Goal: Transaction & Acquisition: Purchase product/service

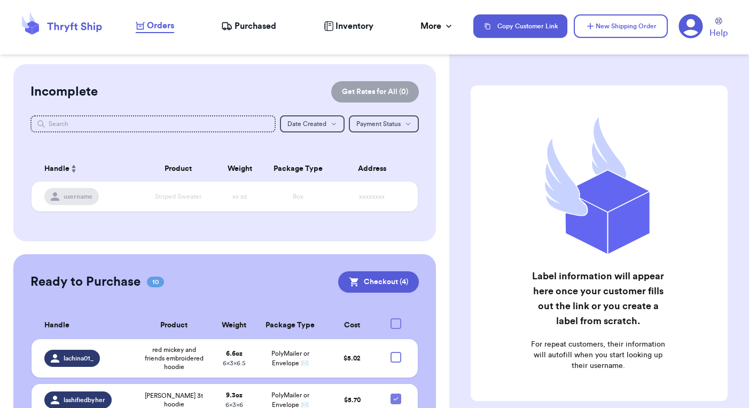
click at [221, 30] on div "Orders Purchased Inventory More Stats Completed Orders" at bounding box center [299, 26] width 327 height 14
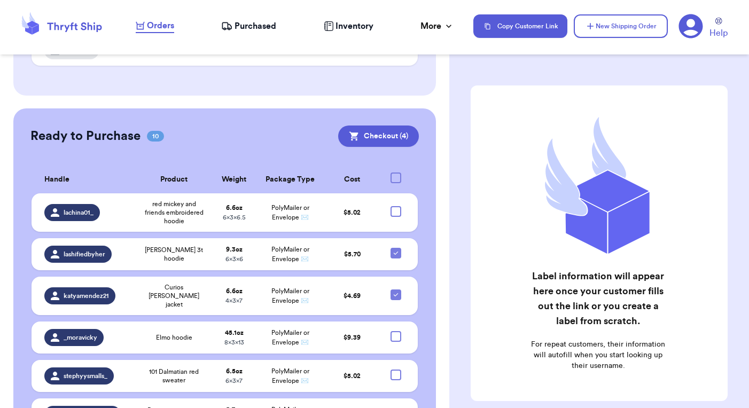
scroll to position [146, 0]
click at [392, 214] on div at bounding box center [396, 211] width 11 height 11
click at [395, 206] on input "checkbox" at bounding box center [395, 205] width 1 height 1
checkbox input "true"
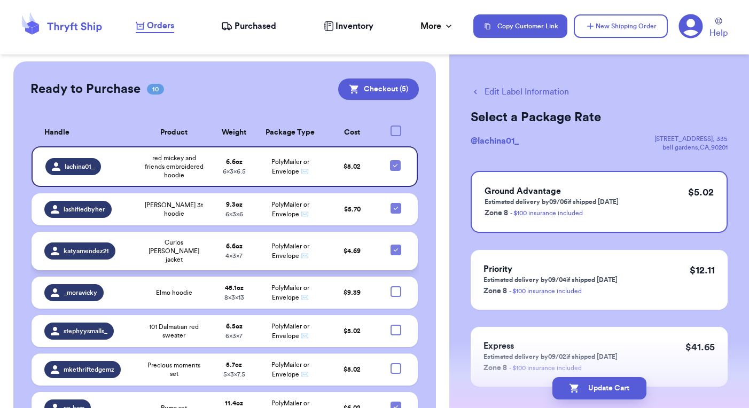
scroll to position [201, 0]
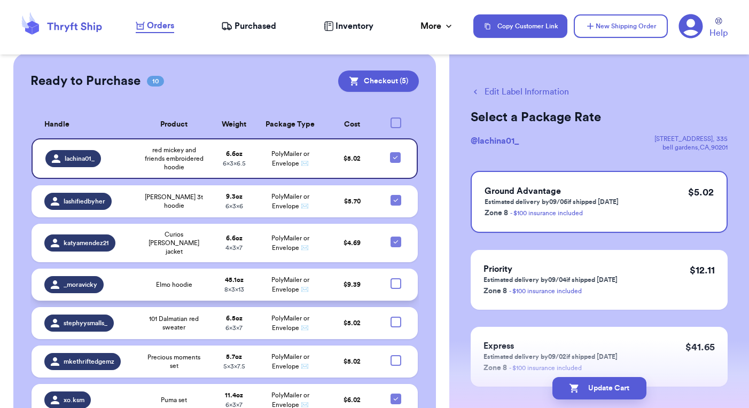
click at [391, 284] on div at bounding box center [396, 283] width 11 height 11
click at [395, 278] on input "checkbox" at bounding box center [395, 278] width 1 height 1
checkbox input "true"
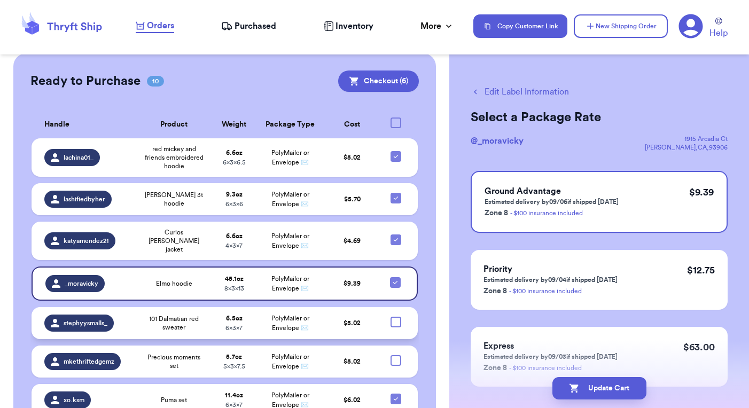
click at [391, 320] on div at bounding box center [396, 322] width 11 height 11
click at [395, 317] on input "checkbox" at bounding box center [395, 316] width 1 height 1
checkbox input "true"
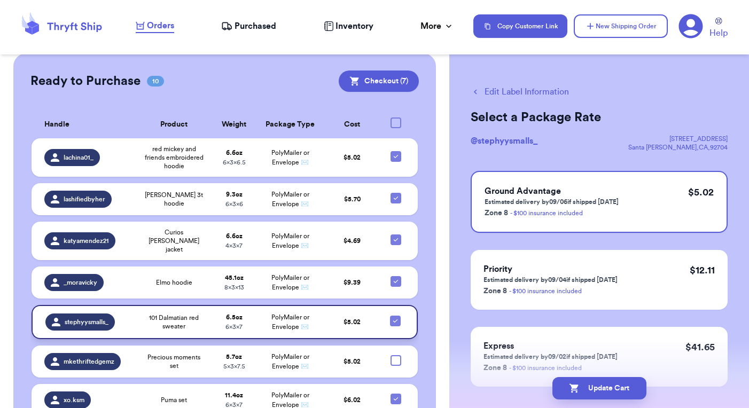
scroll to position [227, 0]
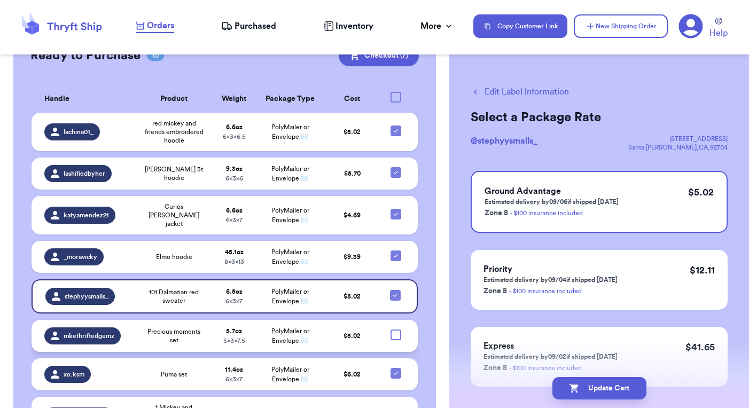
click at [391, 334] on div at bounding box center [396, 335] width 11 height 11
click at [395, 330] on input "checkbox" at bounding box center [395, 329] width 1 height 1
checkbox input "true"
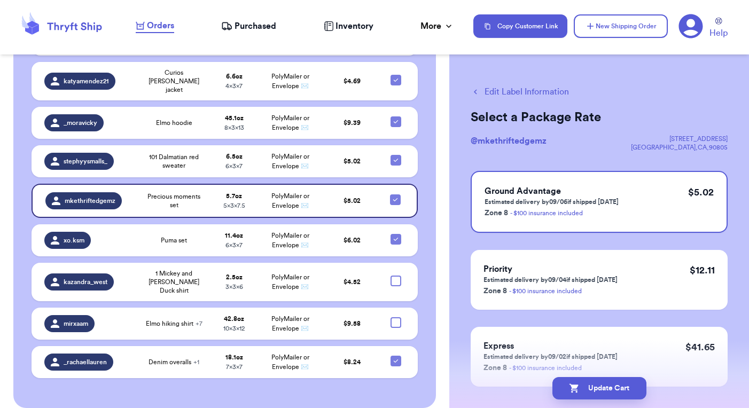
scroll to position [360, 0]
click at [391, 281] on div at bounding box center [396, 281] width 11 height 11
click at [395, 276] on input "checkbox" at bounding box center [395, 276] width 1 height 1
checkbox input "true"
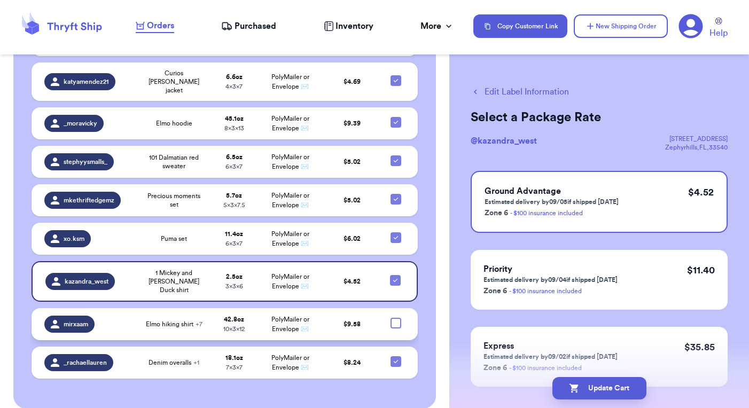
click at [393, 318] on div at bounding box center [396, 323] width 11 height 11
click at [395, 317] on input "checkbox" at bounding box center [395, 317] width 1 height 1
checkbox input "true"
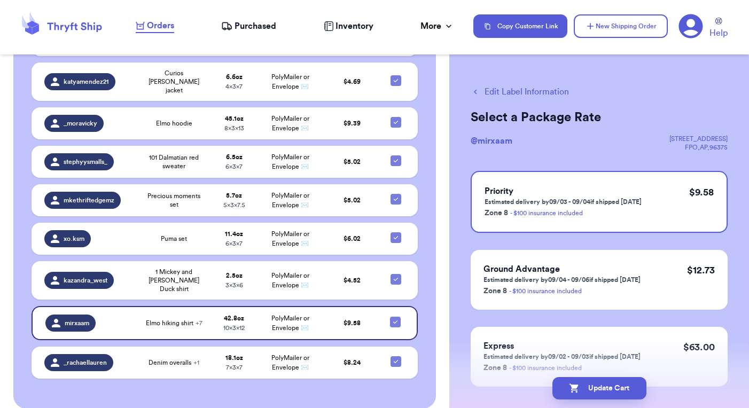
click at [494, 89] on button "Edit Label Information" at bounding box center [520, 92] width 98 height 13
checkbox input "false"
select select "GIFT"
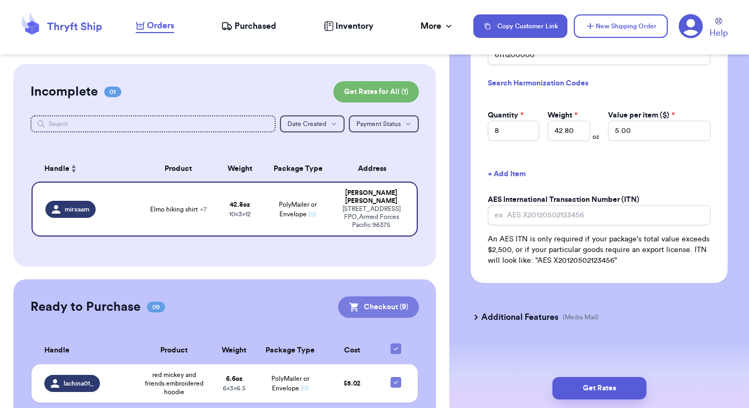
scroll to position [0, 0]
click at [369, 305] on button "Checkout ( 9 )" at bounding box center [378, 307] width 81 height 21
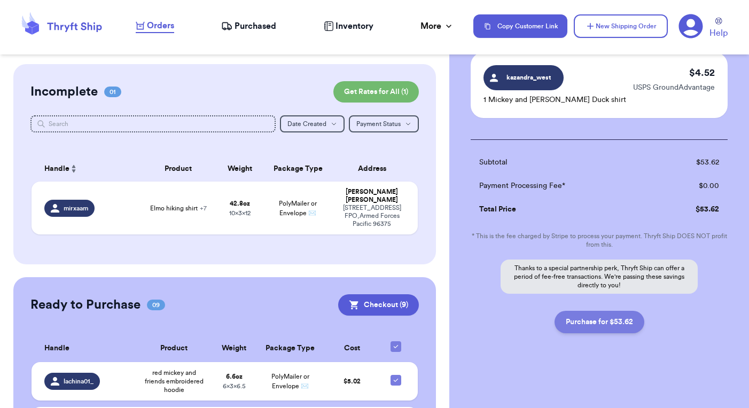
scroll to position [685, 0]
click at [569, 324] on button "Purchase for $53.62" at bounding box center [600, 322] width 90 height 22
checkbox input "false"
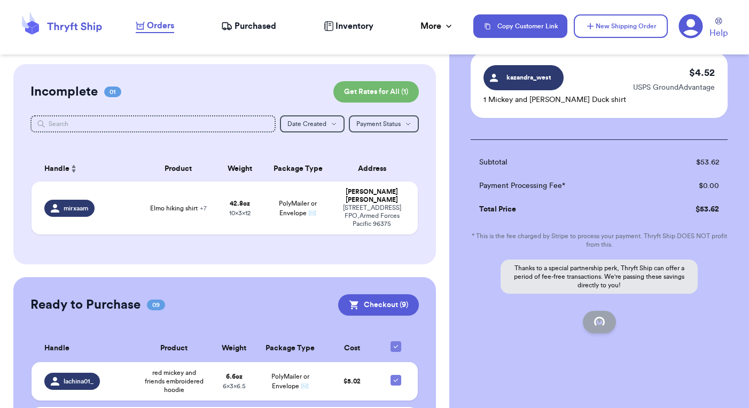
checkbox input "false"
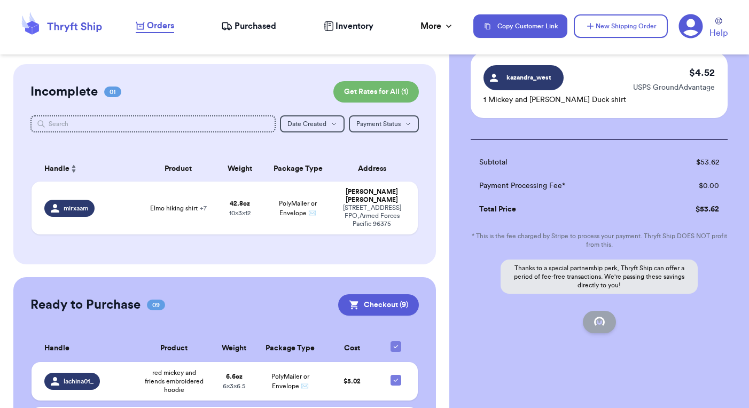
checkbox input "false"
checkbox input "true"
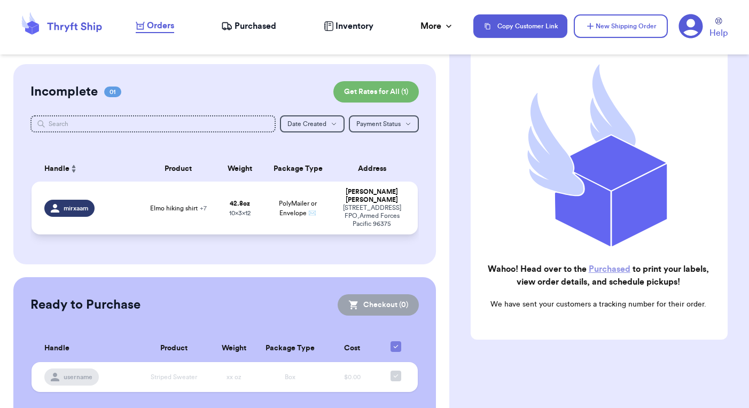
scroll to position [0, 0]
click at [342, 223] on div "PSC 558 BOX 4315 FPO , Armed Forces Pacific 96375" at bounding box center [372, 216] width 66 height 24
select select "GIFT"
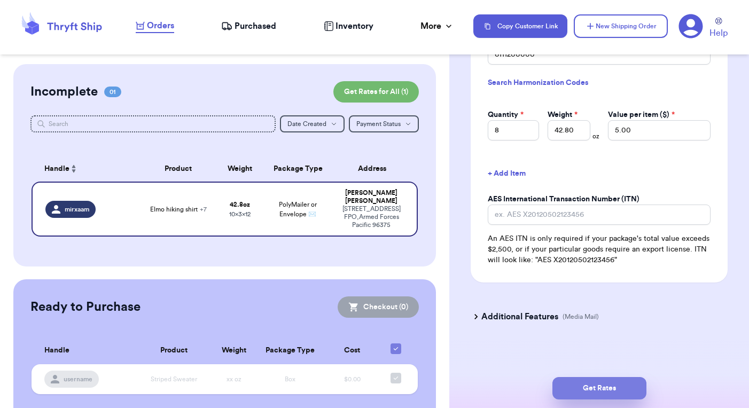
scroll to position [1296, 0]
click at [586, 388] on button "Get Rates" at bounding box center [600, 388] width 94 height 22
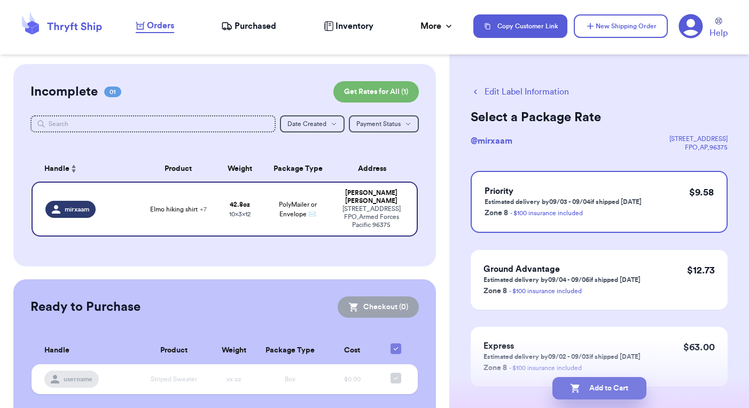
click at [588, 393] on button "Add to Cart" at bounding box center [600, 388] width 94 height 22
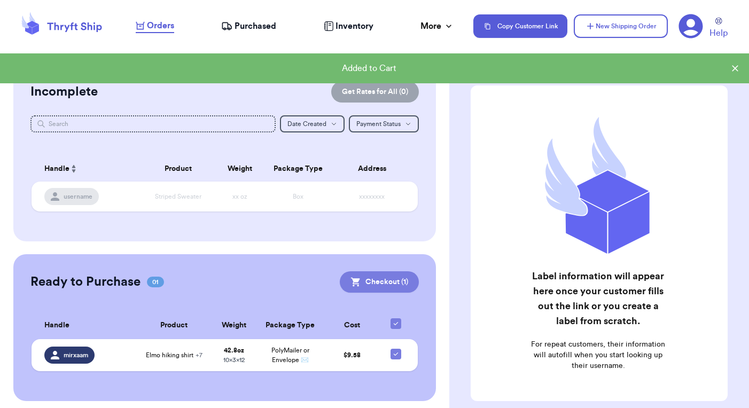
click at [379, 285] on button "Checkout ( 1 )" at bounding box center [379, 281] width 79 height 21
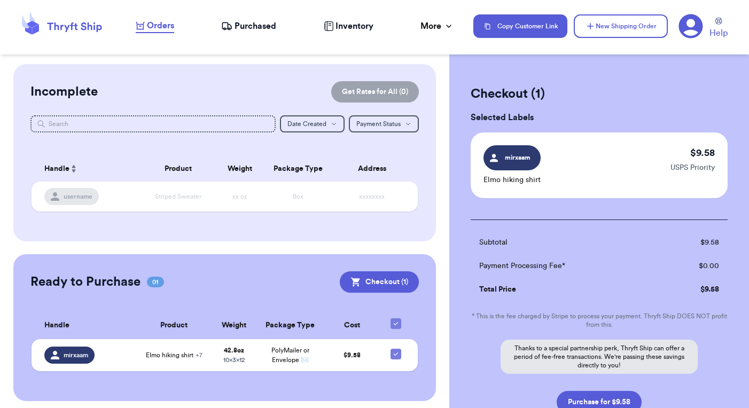
click at [586, 391] on div "Subtotal $ 9.58 Payment Processing Fee* $ 0.00 Total Price $ 9.58 * This is the…" at bounding box center [599, 317] width 257 height 194
click at [586, 397] on button "Purchase for $9.58" at bounding box center [599, 402] width 85 height 22
checkbox input "false"
checkbox input "true"
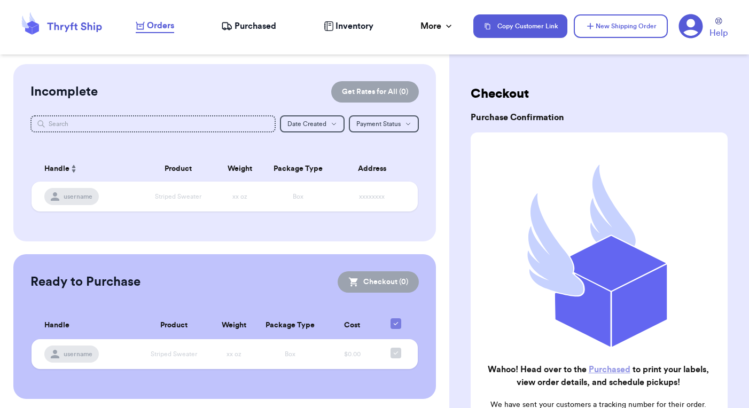
click at [252, 24] on span "Purchased" at bounding box center [256, 26] width 42 height 13
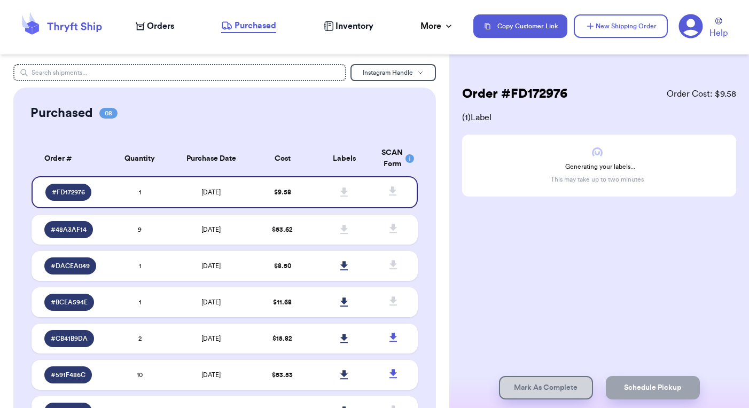
click at [406, 160] on rect at bounding box center [410, 158] width 9 height 9
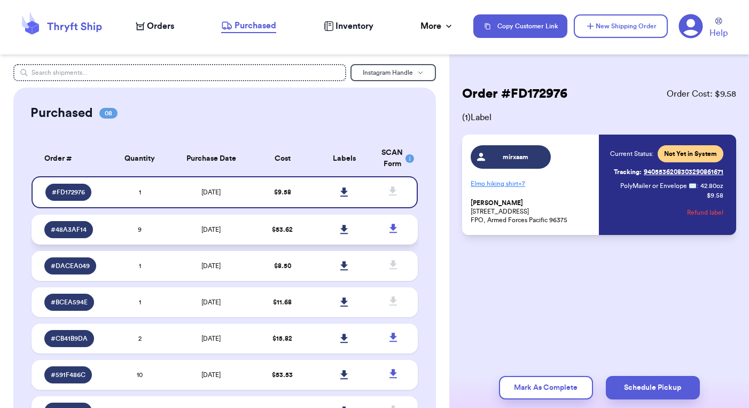
click at [390, 233] on icon at bounding box center [393, 228] width 7 height 9
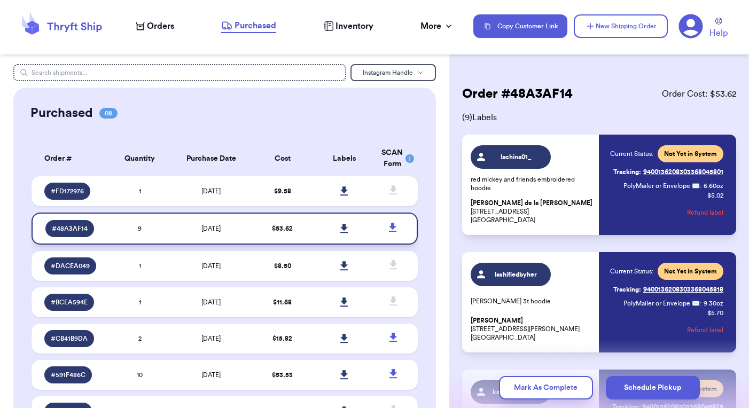
click at [340, 234] on icon at bounding box center [344, 229] width 8 height 10
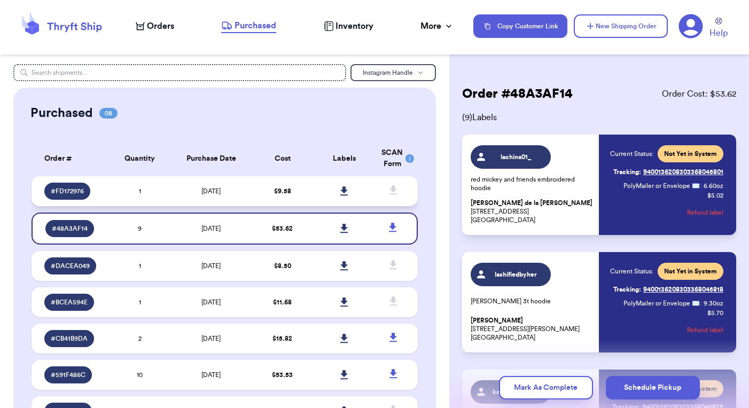
click at [341, 196] on icon at bounding box center [344, 192] width 8 height 10
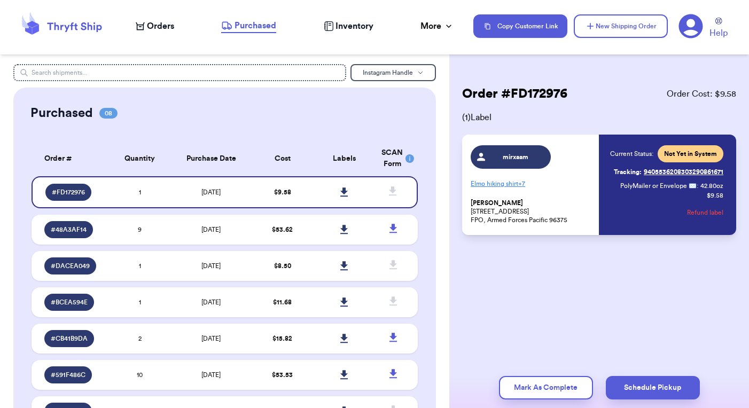
click at [557, 309] on div "Order # FD172976 Order Cost: $ 9.58 ( 1 ) Label mirxaam Elmo hiking shirt + 7 M…" at bounding box center [599, 192] width 300 height 257
click at [390, 233] on icon at bounding box center [393, 228] width 7 height 9
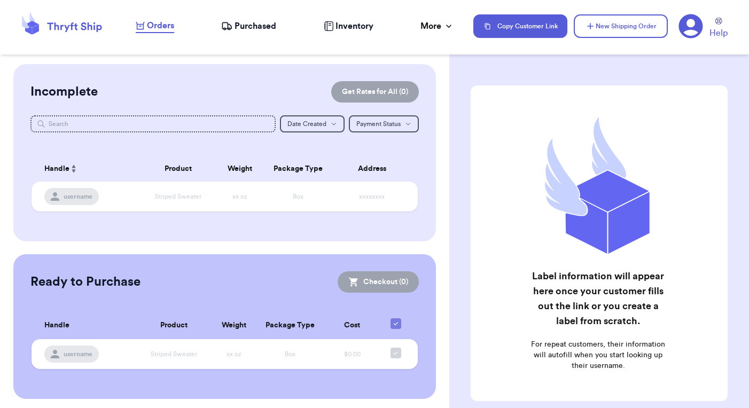
click at [246, 27] on span "Purchased" at bounding box center [256, 26] width 42 height 13
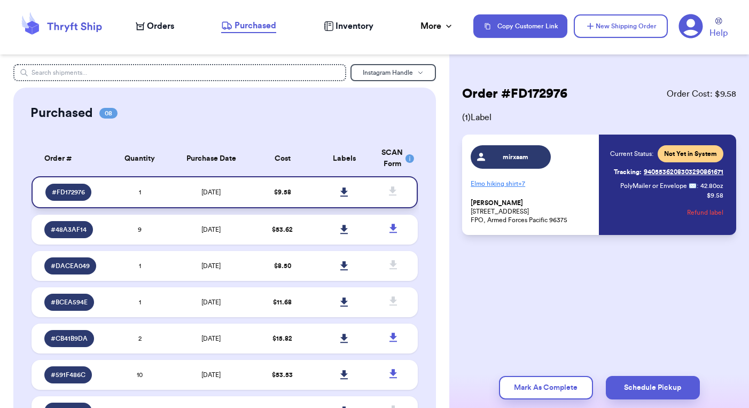
click at [387, 198] on icon at bounding box center [392, 191] width 13 height 13
click at [406, 160] on rect at bounding box center [410, 158] width 9 height 9
